Goal: Information Seeking & Learning: Learn about a topic

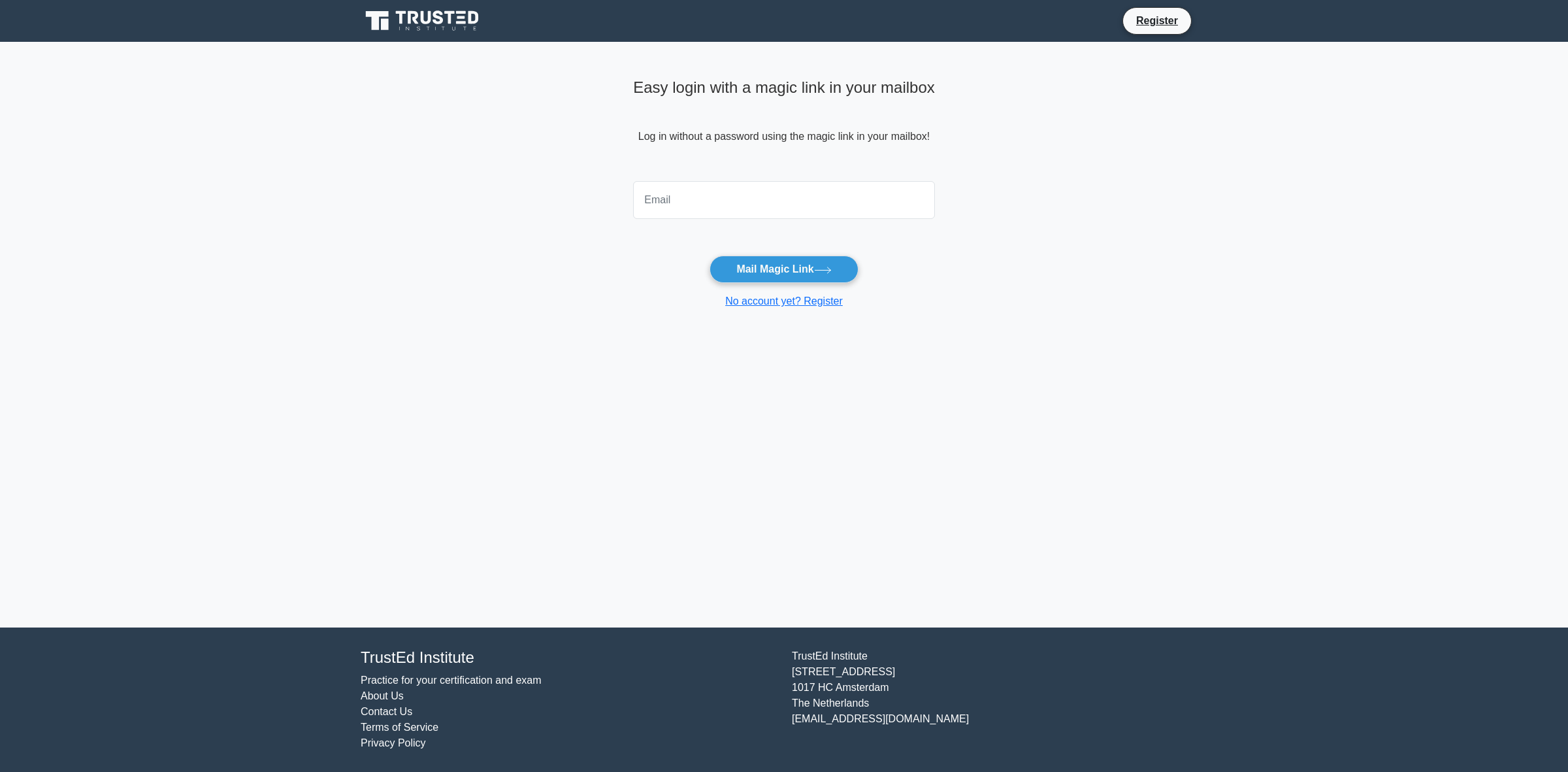
drag, startPoint x: 1433, startPoint y: 46, endPoint x: 1166, endPoint y: 241, distance: 330.6
click at [1178, 242] on main "Easy login with a magic link in your mailbox Log in without a password using th…" at bounding box center [784, 334] width 1568 height 585
click at [1140, 11] on li "Register" at bounding box center [1157, 21] width 69 height 27
click at [1161, 27] on link "Register" at bounding box center [1157, 21] width 57 height 16
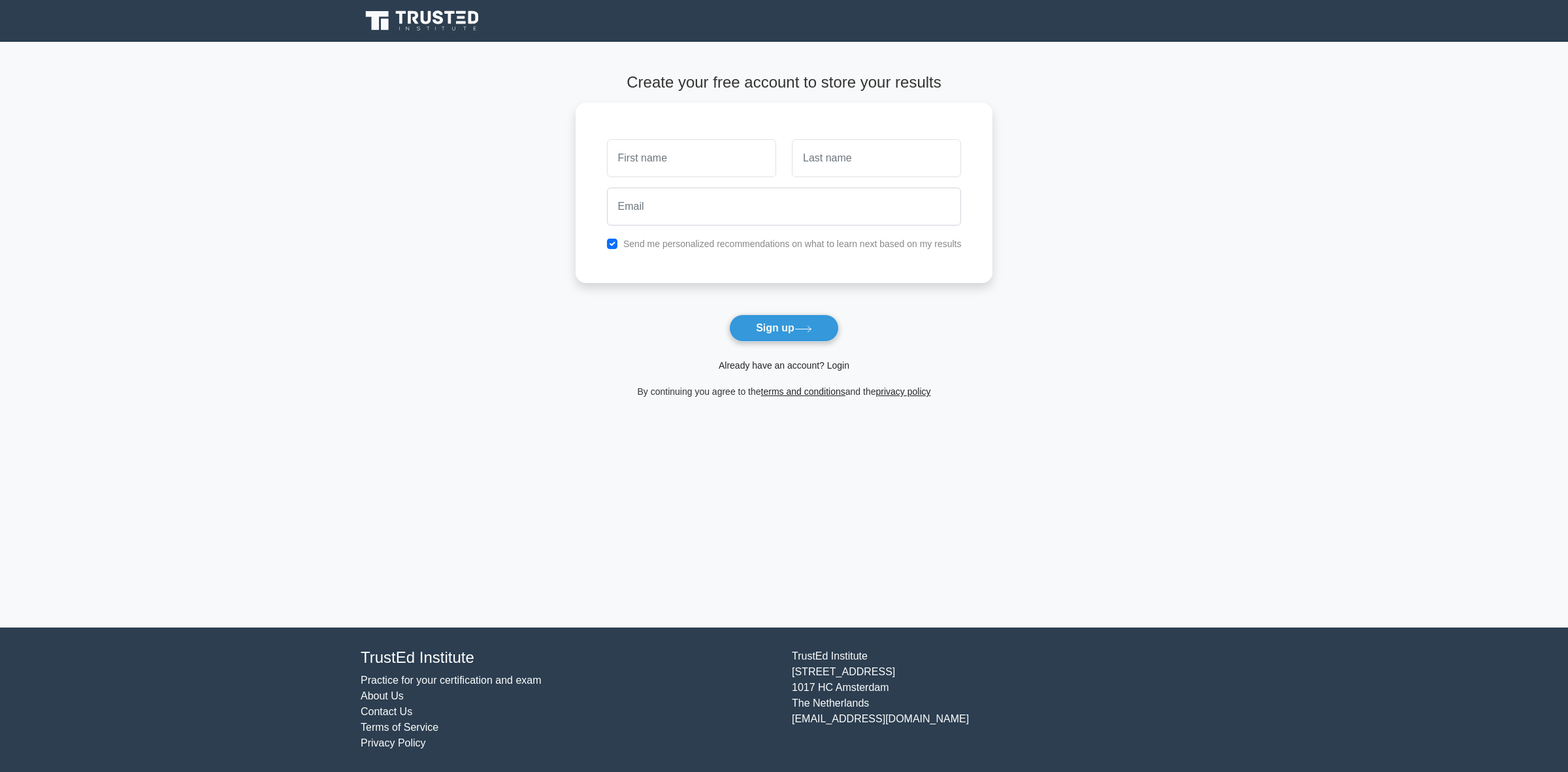
click at [799, 368] on link "Already have an account? Login" at bounding box center [784, 365] width 131 height 10
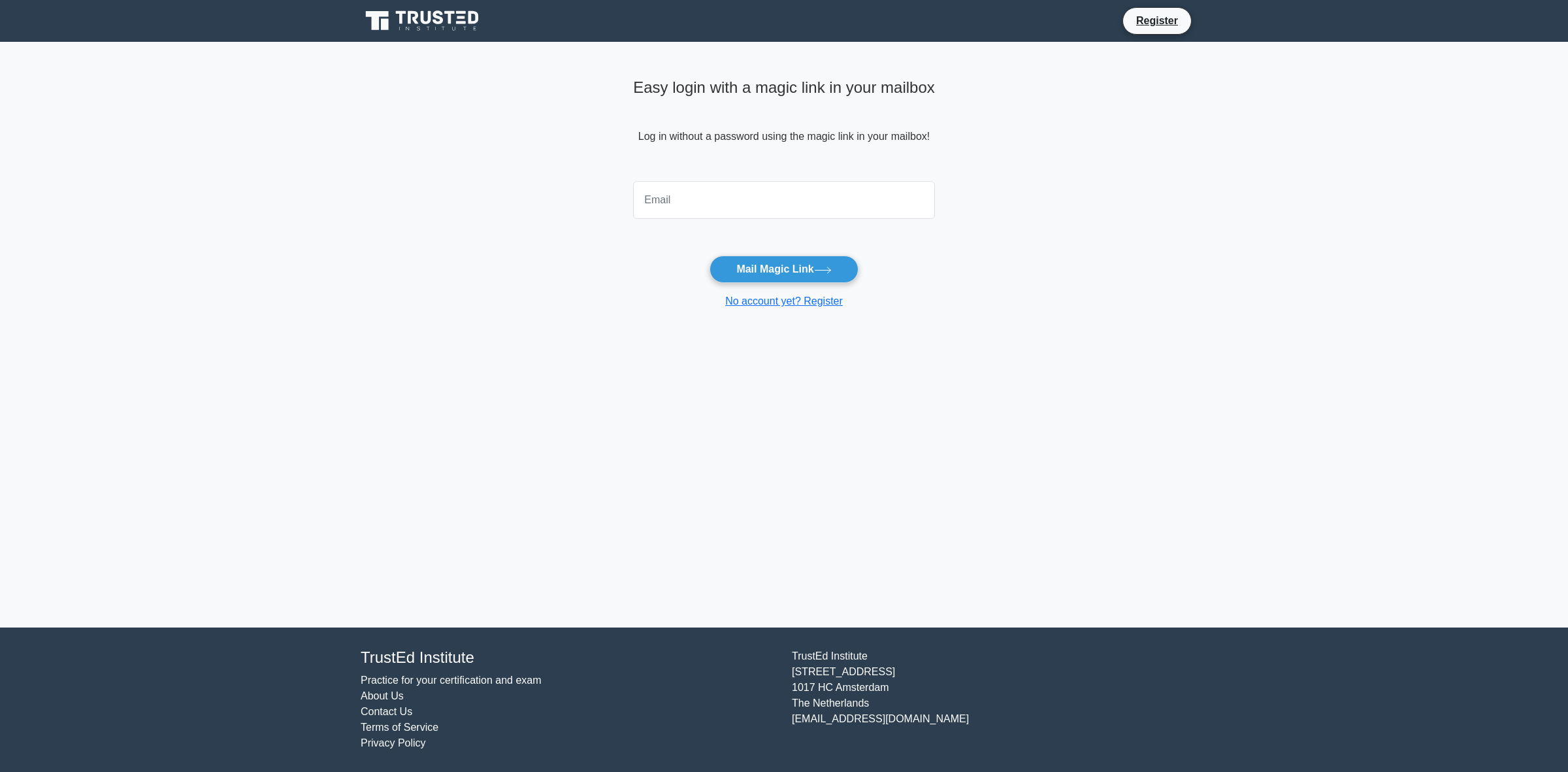
click at [760, 427] on div "Easy login with a magic link in your mailbox Log in without a password using th…" at bounding box center [784, 334] width 317 height 585
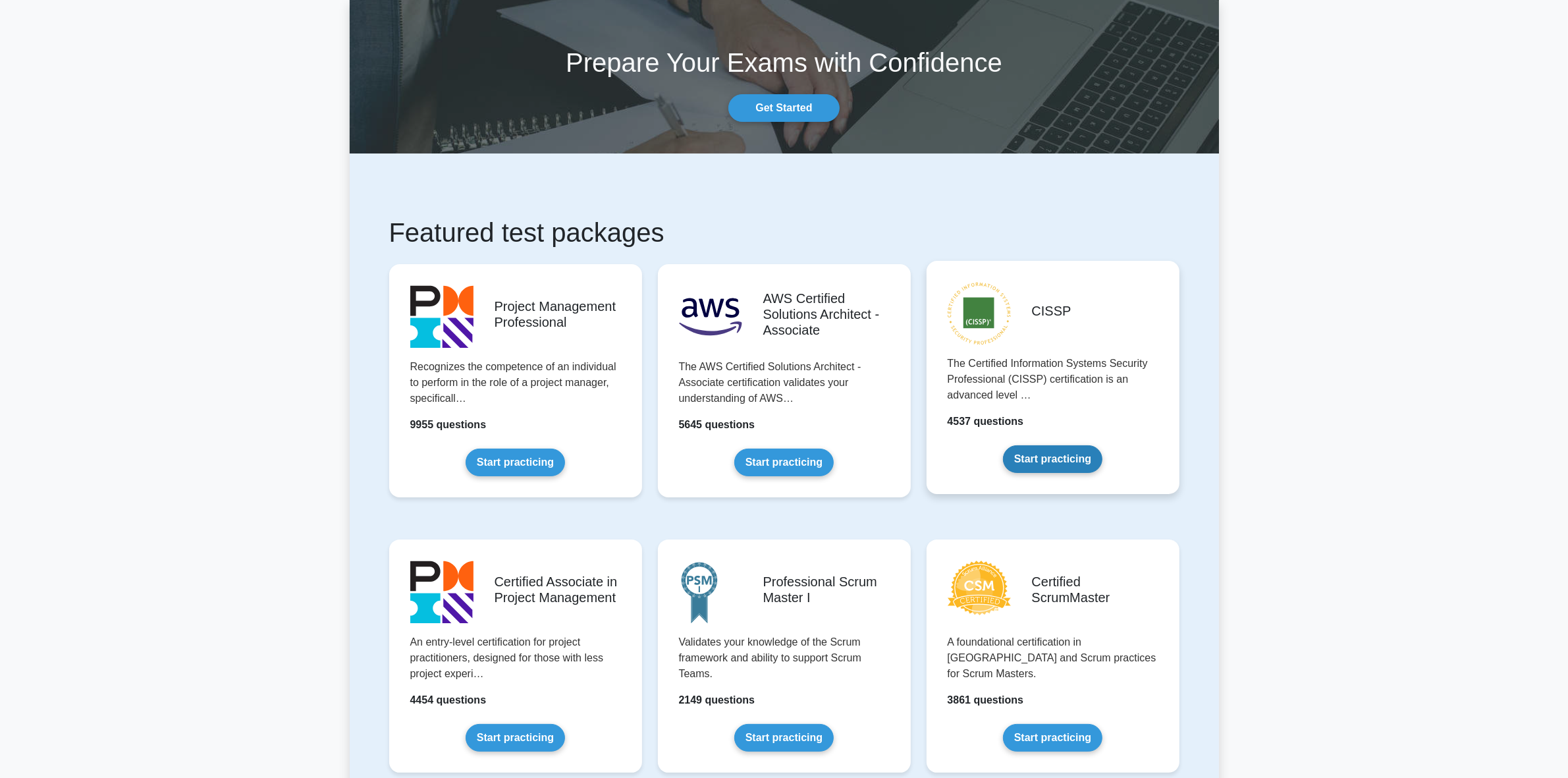
scroll to position [82, 0]
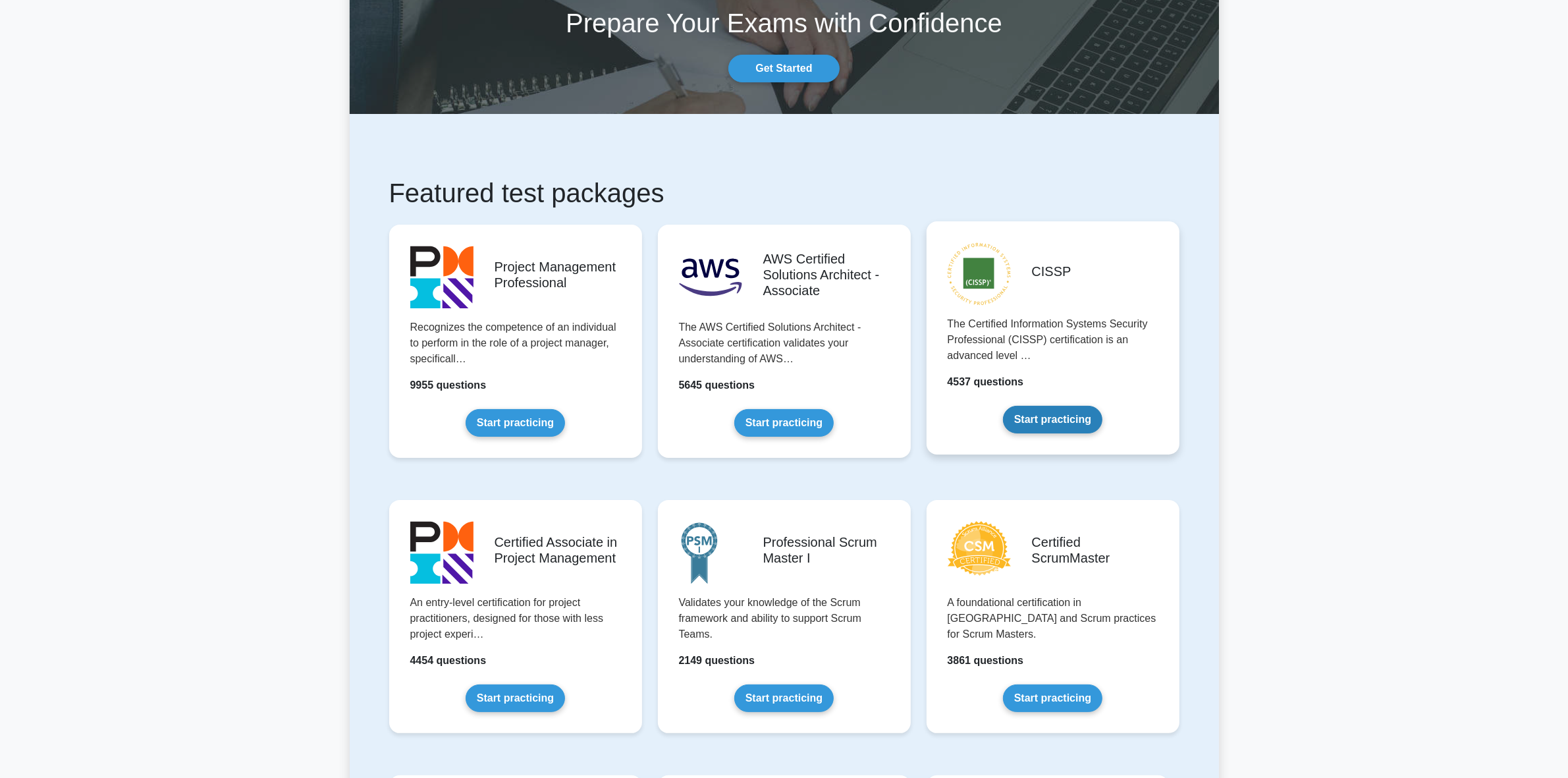
click at [1040, 420] on link "Start practicing" at bounding box center [1052, 420] width 100 height 27
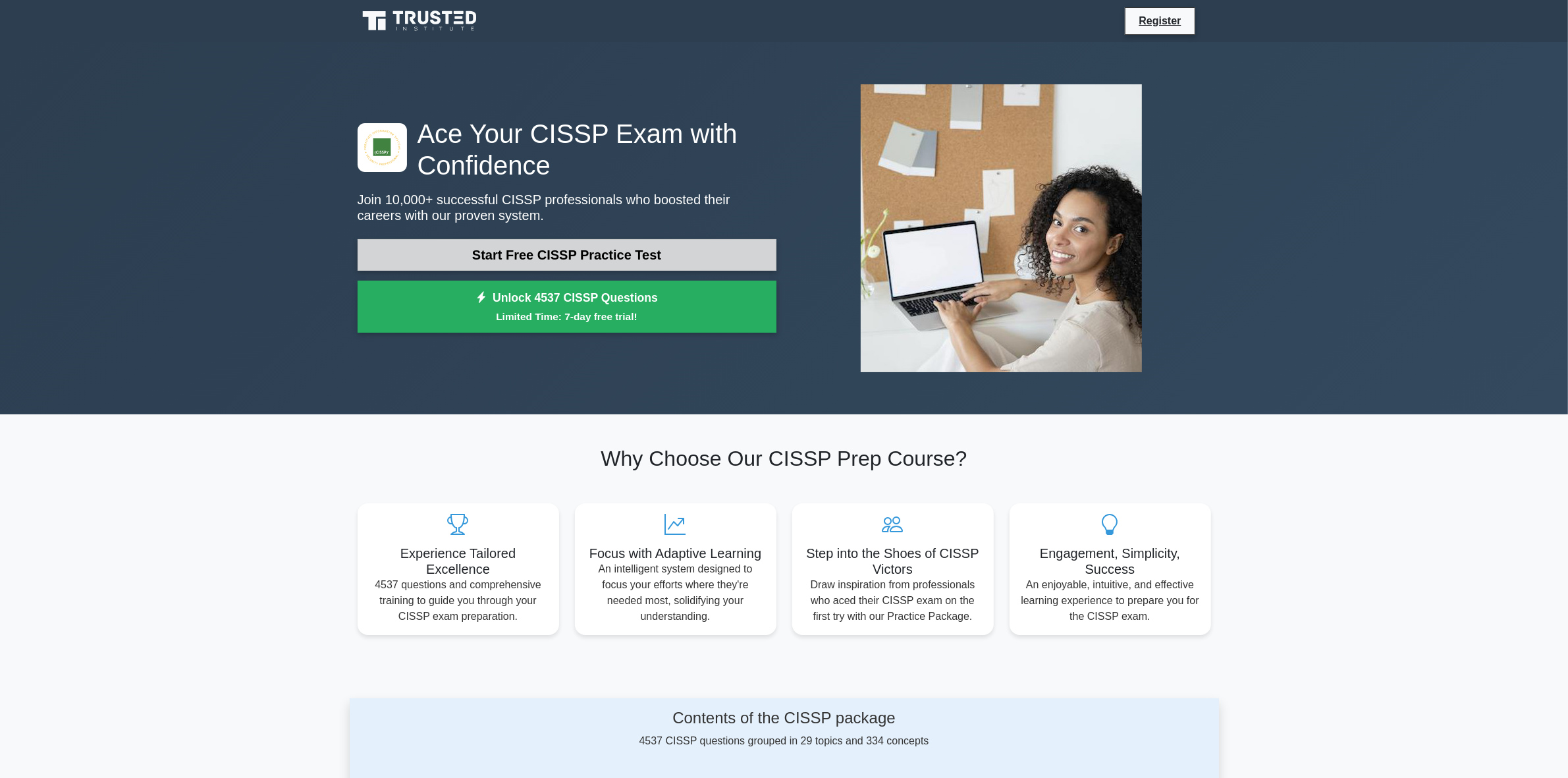
click at [512, 249] on link "Start Free CISSP Practice Test" at bounding box center [566, 255] width 419 height 31
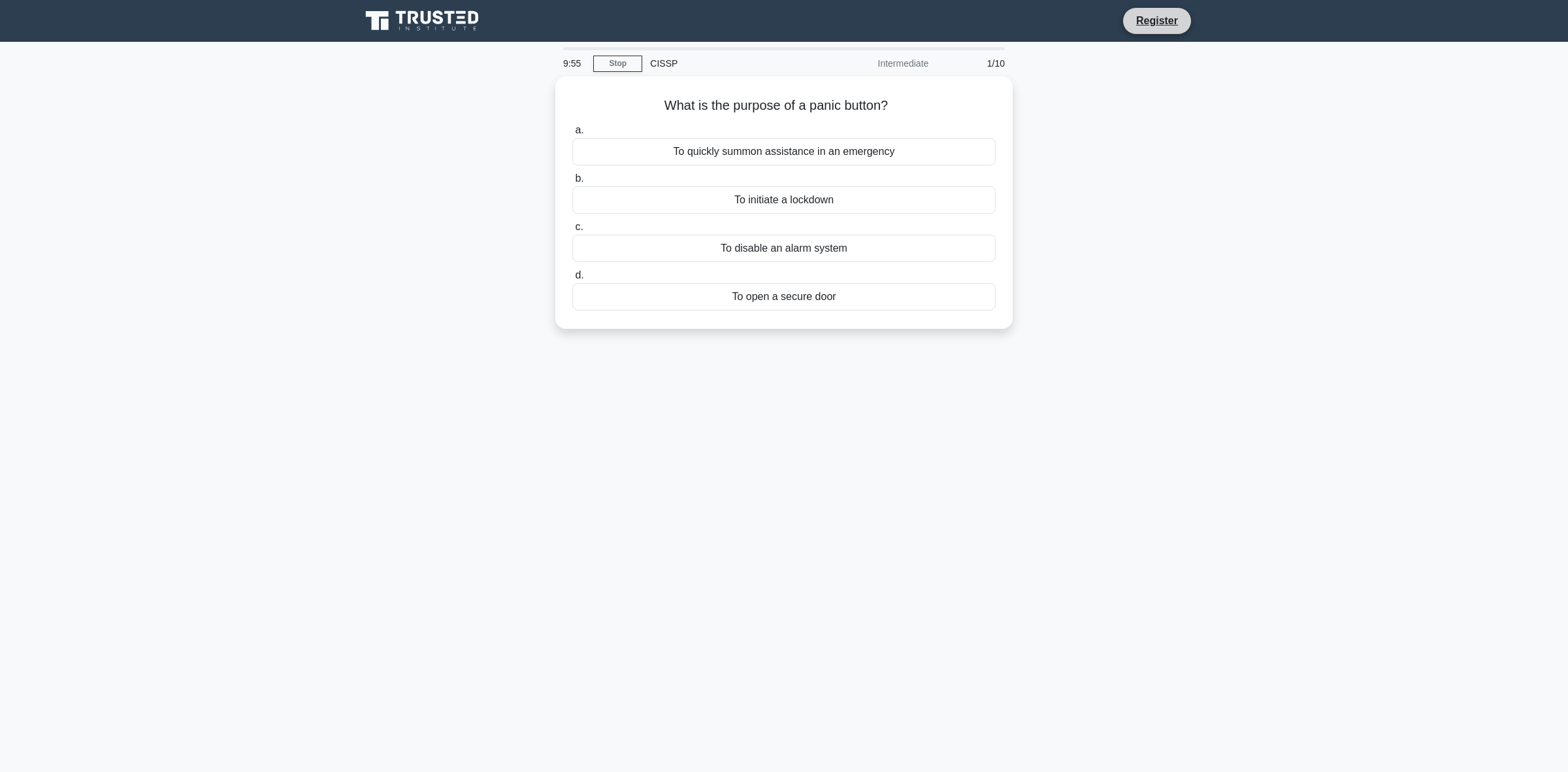
click at [1151, 7] on li "Register" at bounding box center [1157, 21] width 69 height 27
click at [1151, 9] on li "Register" at bounding box center [1157, 21] width 69 height 27
click at [1153, 18] on link "Register" at bounding box center [1157, 21] width 57 height 16
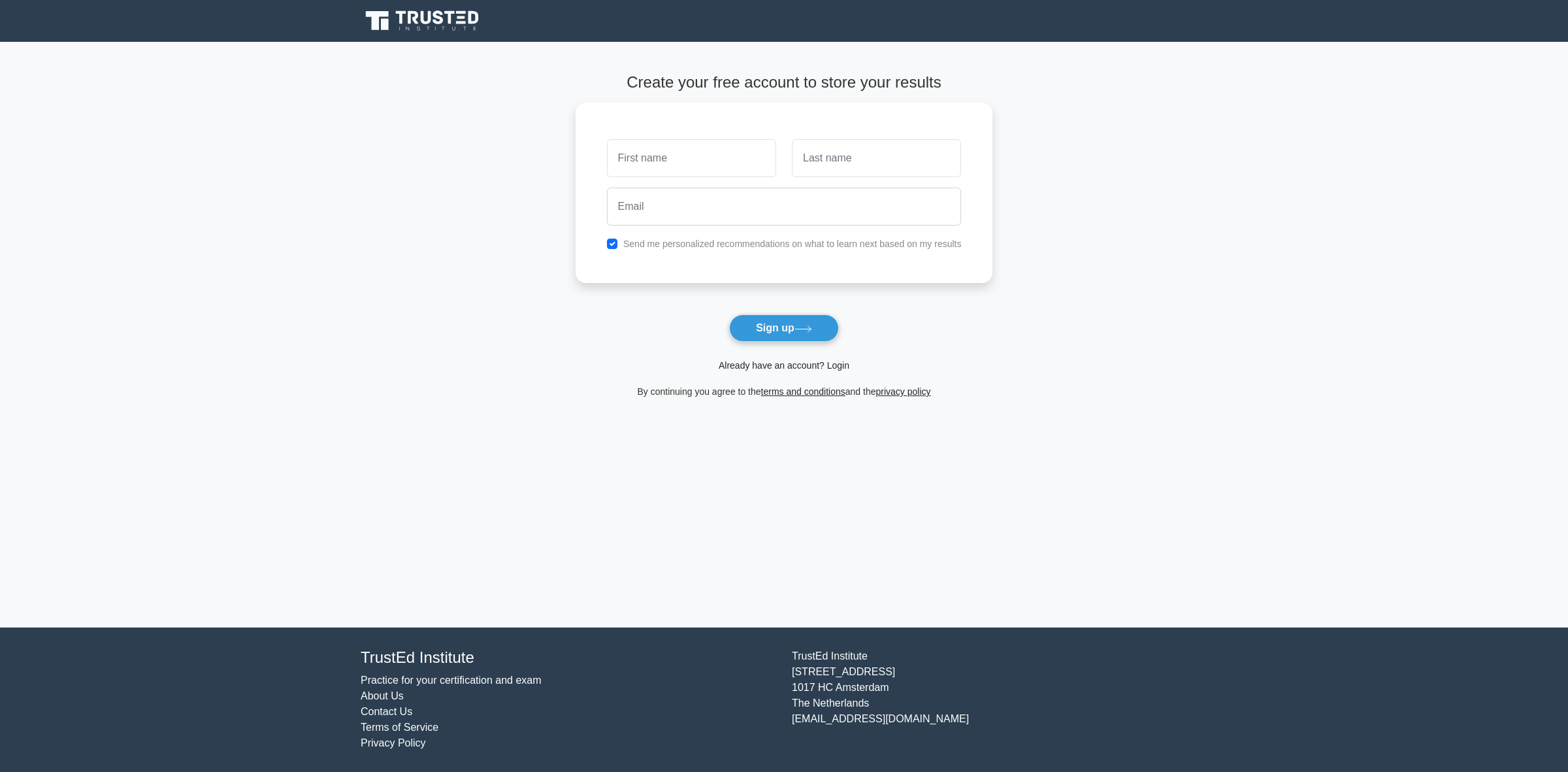
click at [756, 364] on link "Already have an account? Login" at bounding box center [784, 365] width 131 height 10
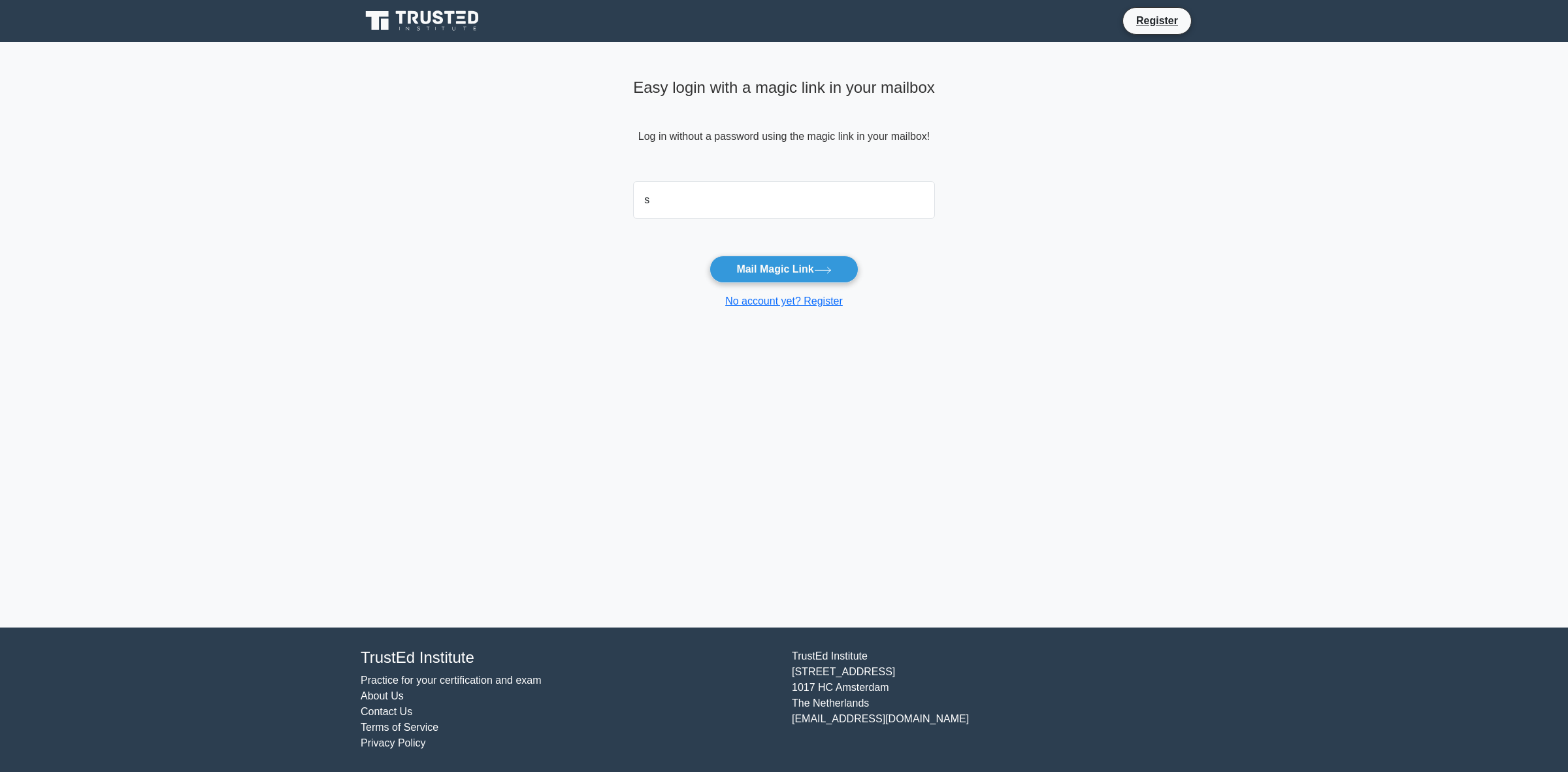
type input "sureshatnrb@gmail.com"
click at [788, 270] on button "Mail Magic Link" at bounding box center [784, 270] width 148 height 27
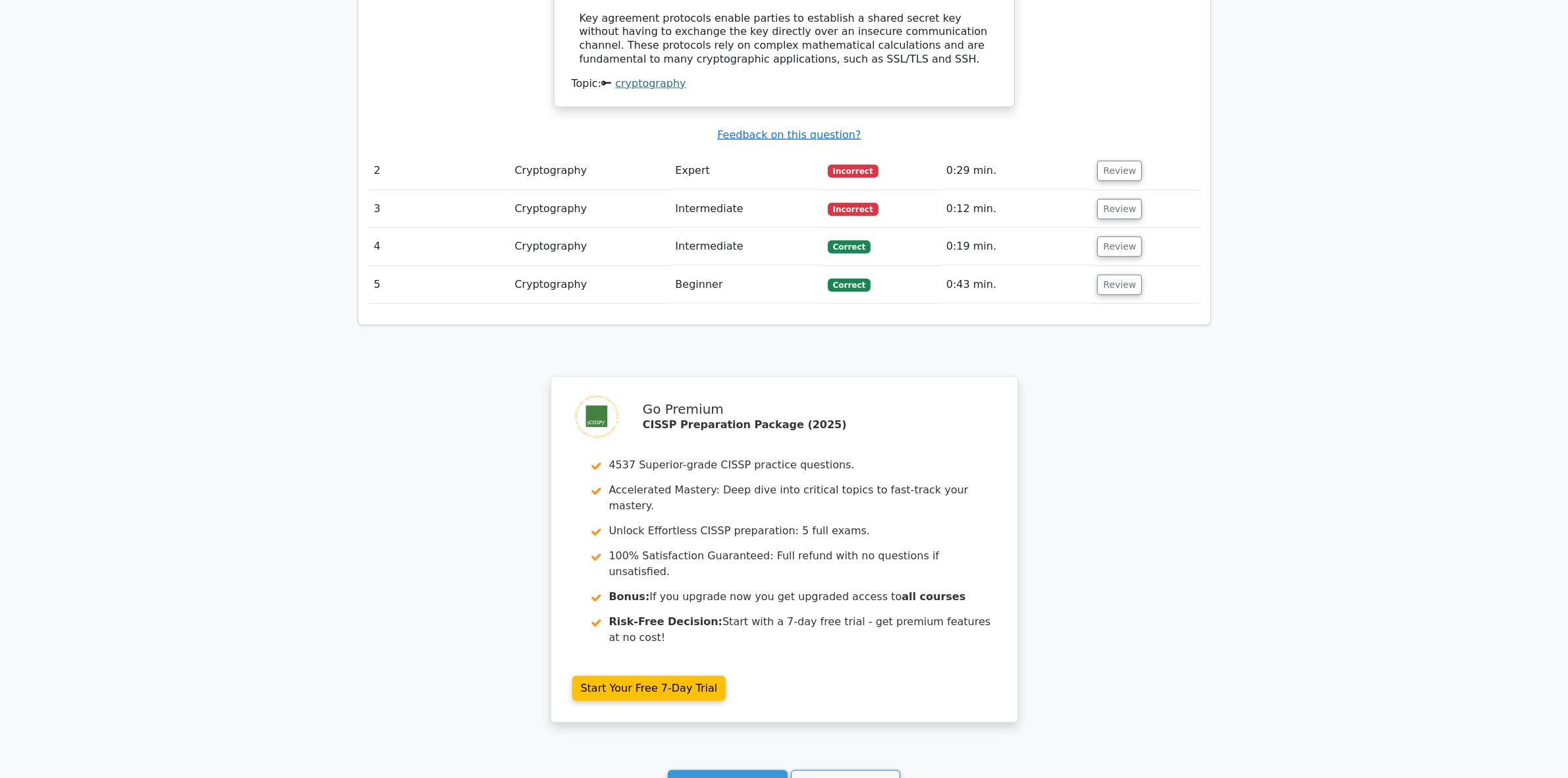
scroll to position [1513, 0]
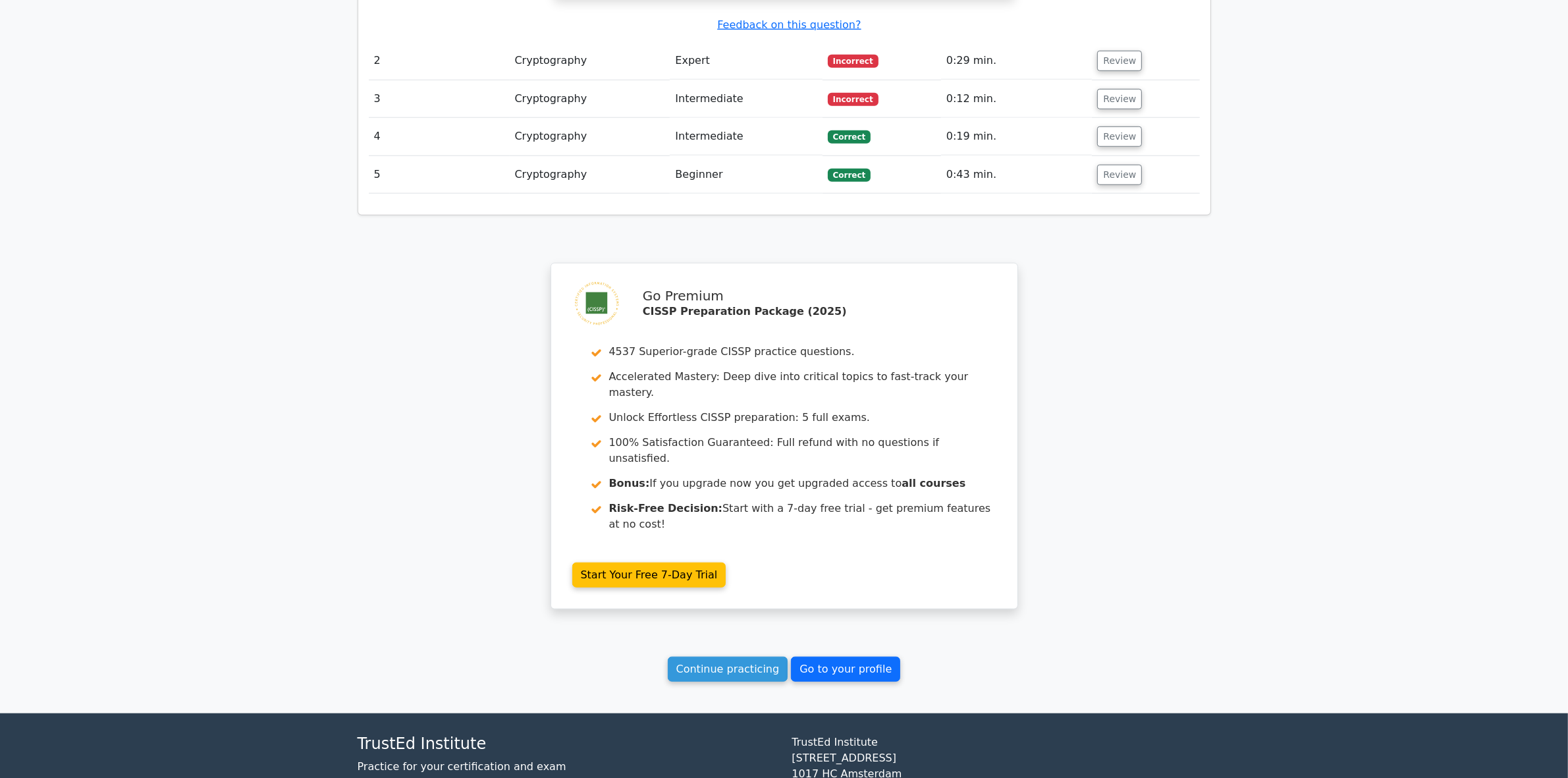
click at [844, 657] on link "Go to your profile" at bounding box center [845, 669] width 109 height 25
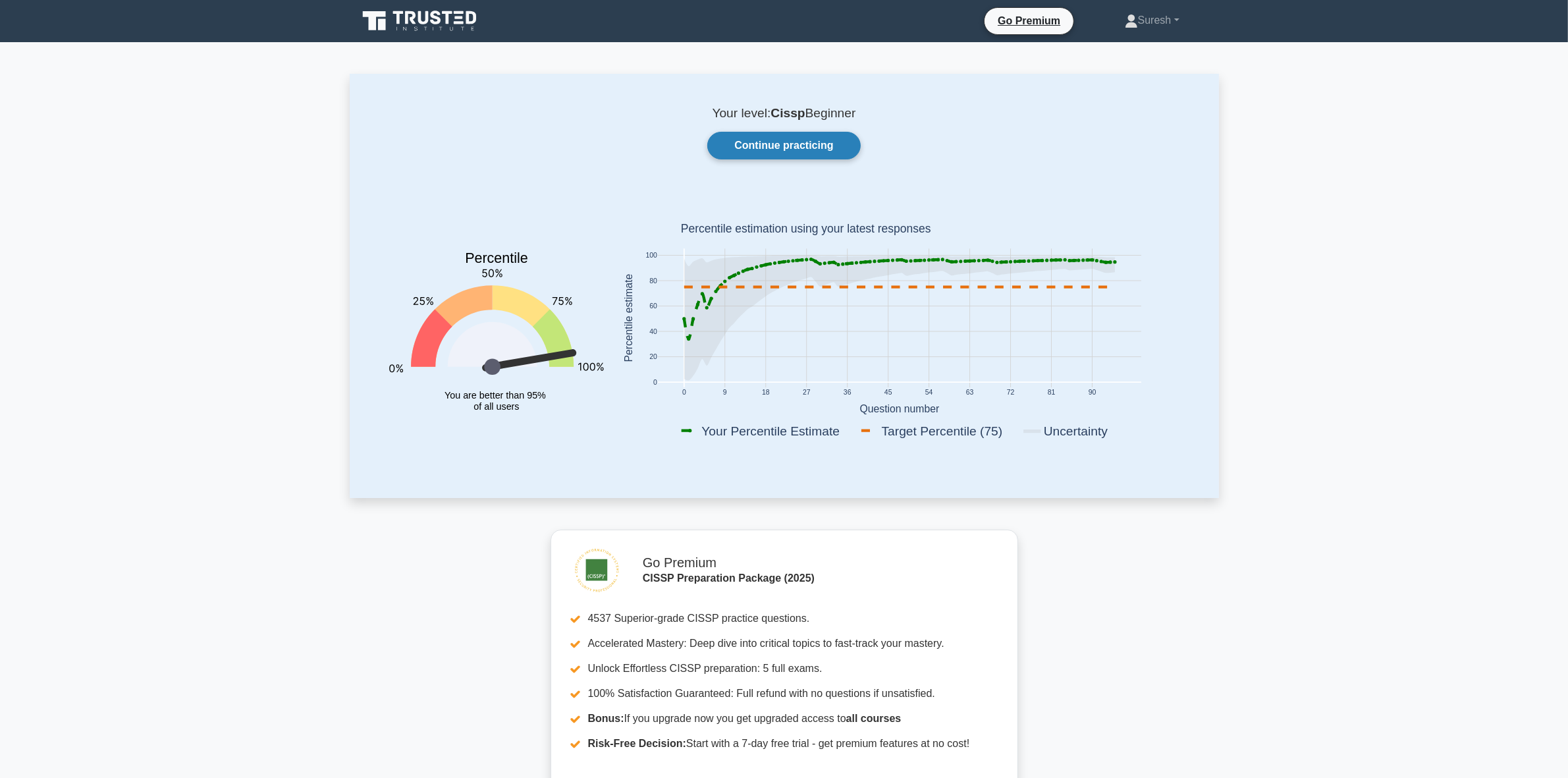
click at [762, 145] on link "Continue practicing" at bounding box center [783, 145] width 153 height 27
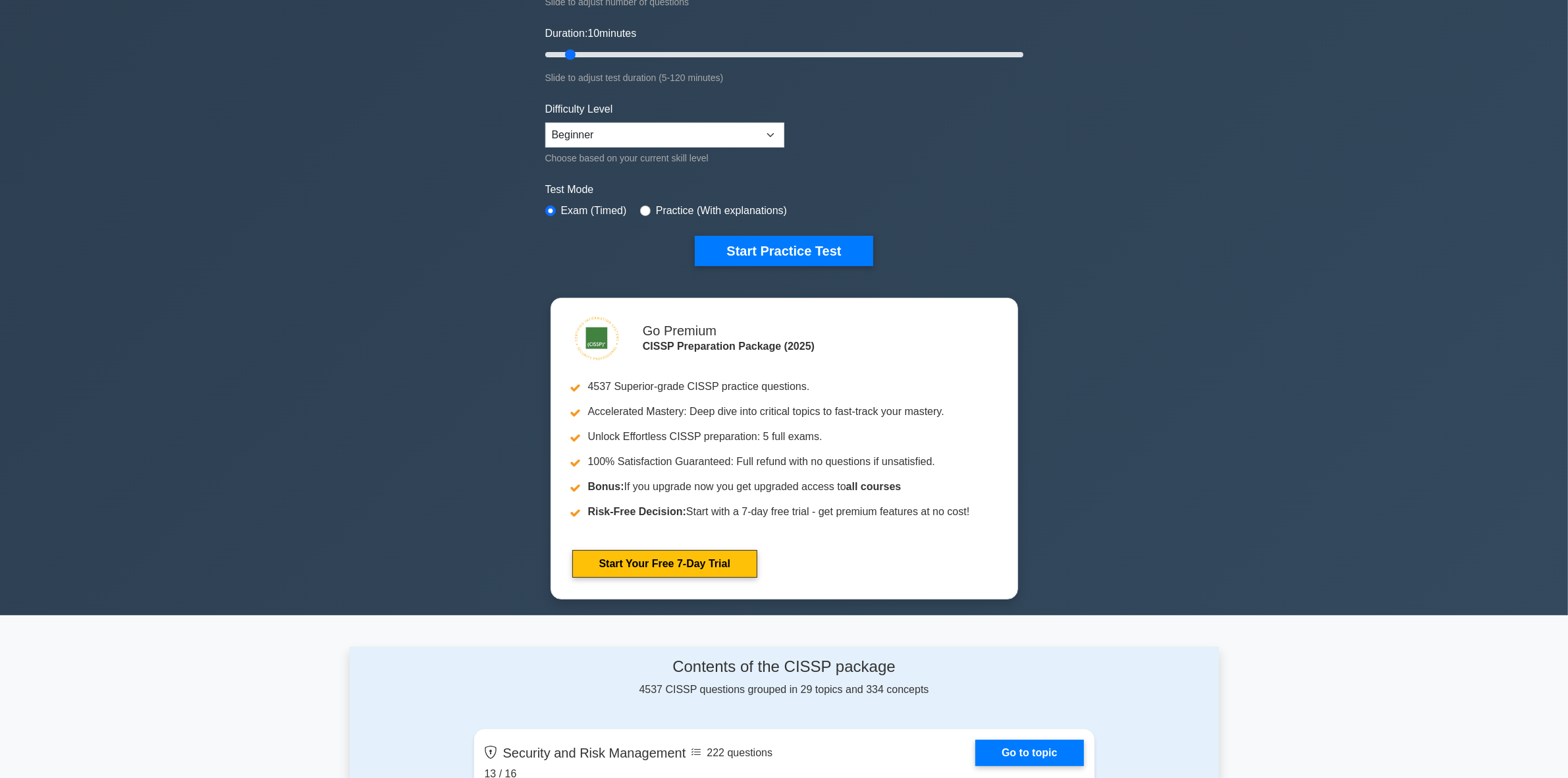
scroll to position [82, 0]
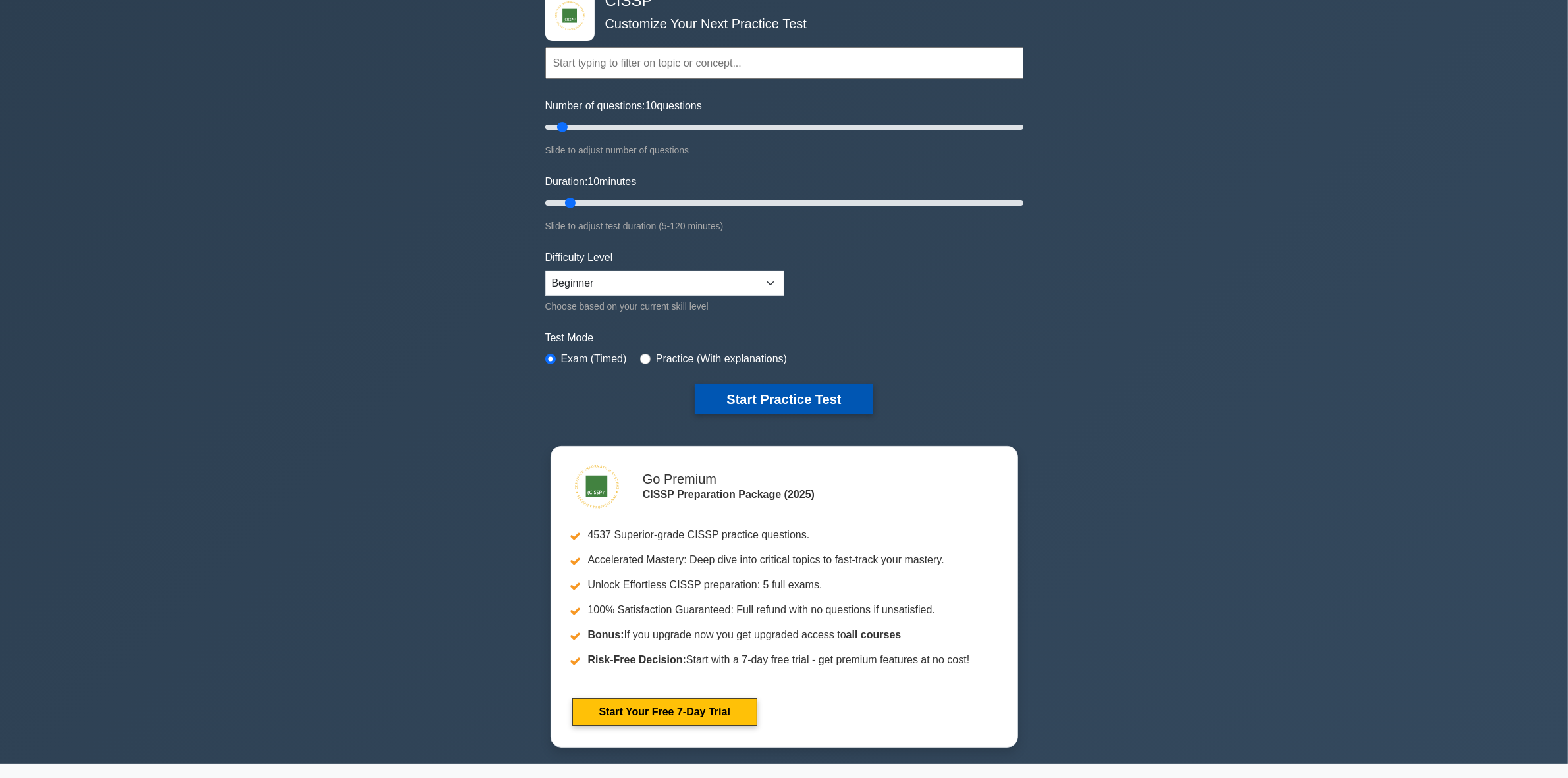
click at [831, 393] on button "Start Practice Test" at bounding box center [783, 399] width 178 height 31
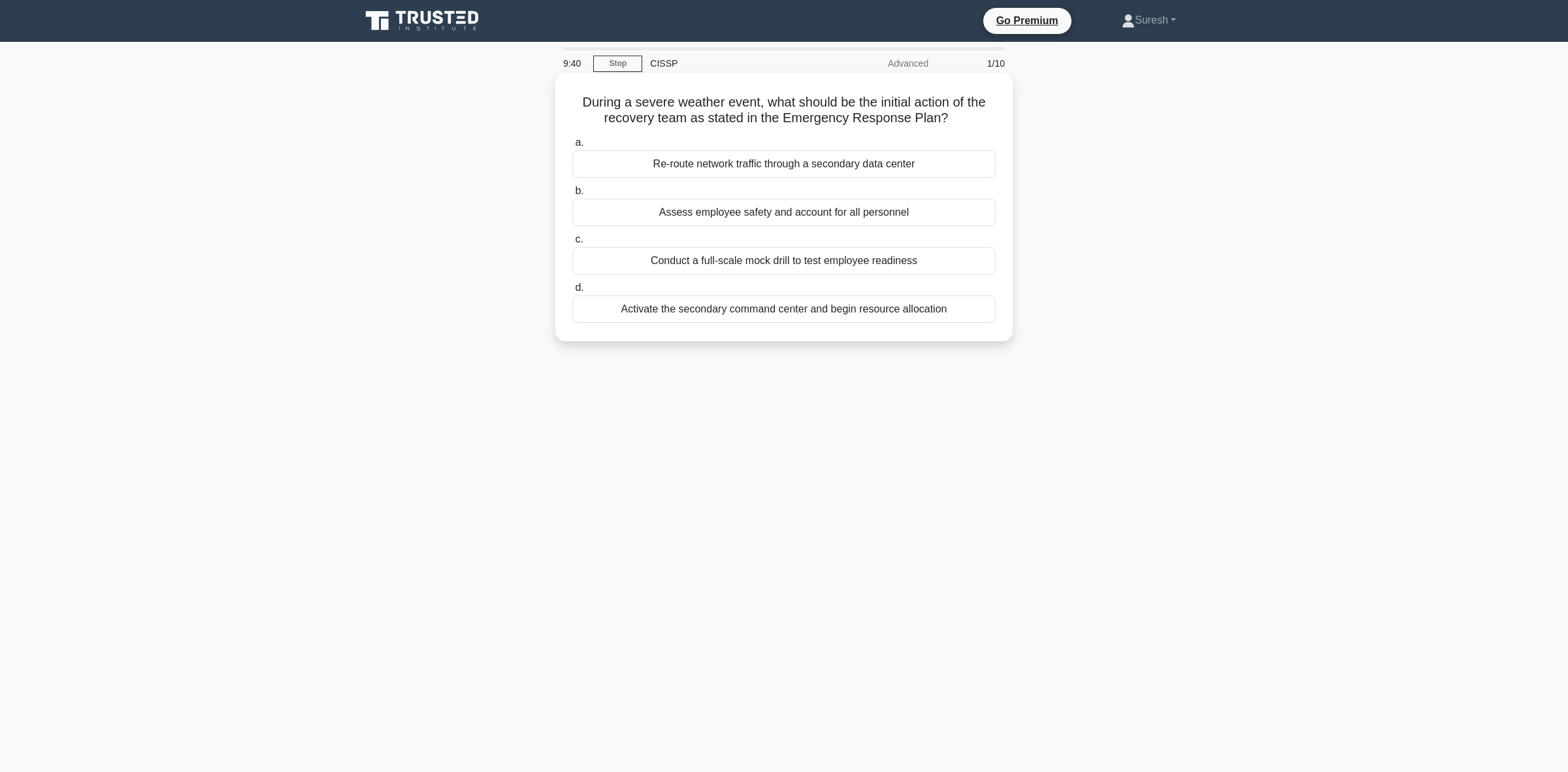
click at [779, 216] on div "Assess employee safety and account for all personnel" at bounding box center [784, 212] width 423 height 27
click at [572, 195] on input "b. Assess employee safety and account for all personnel" at bounding box center [572, 191] width 0 height 9
